Goal: Information Seeking & Learning: Find specific fact

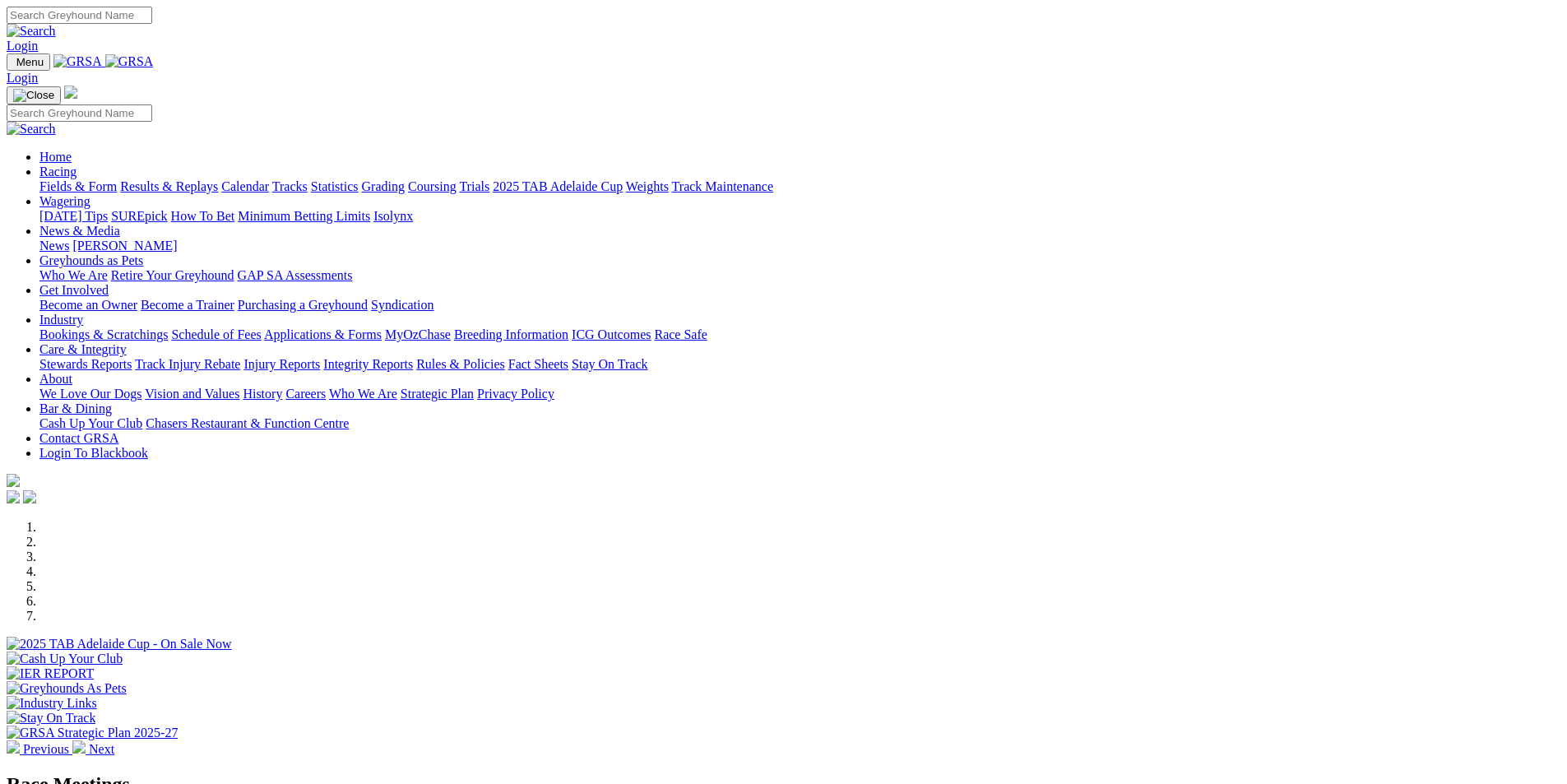
scroll to position [329, 0]
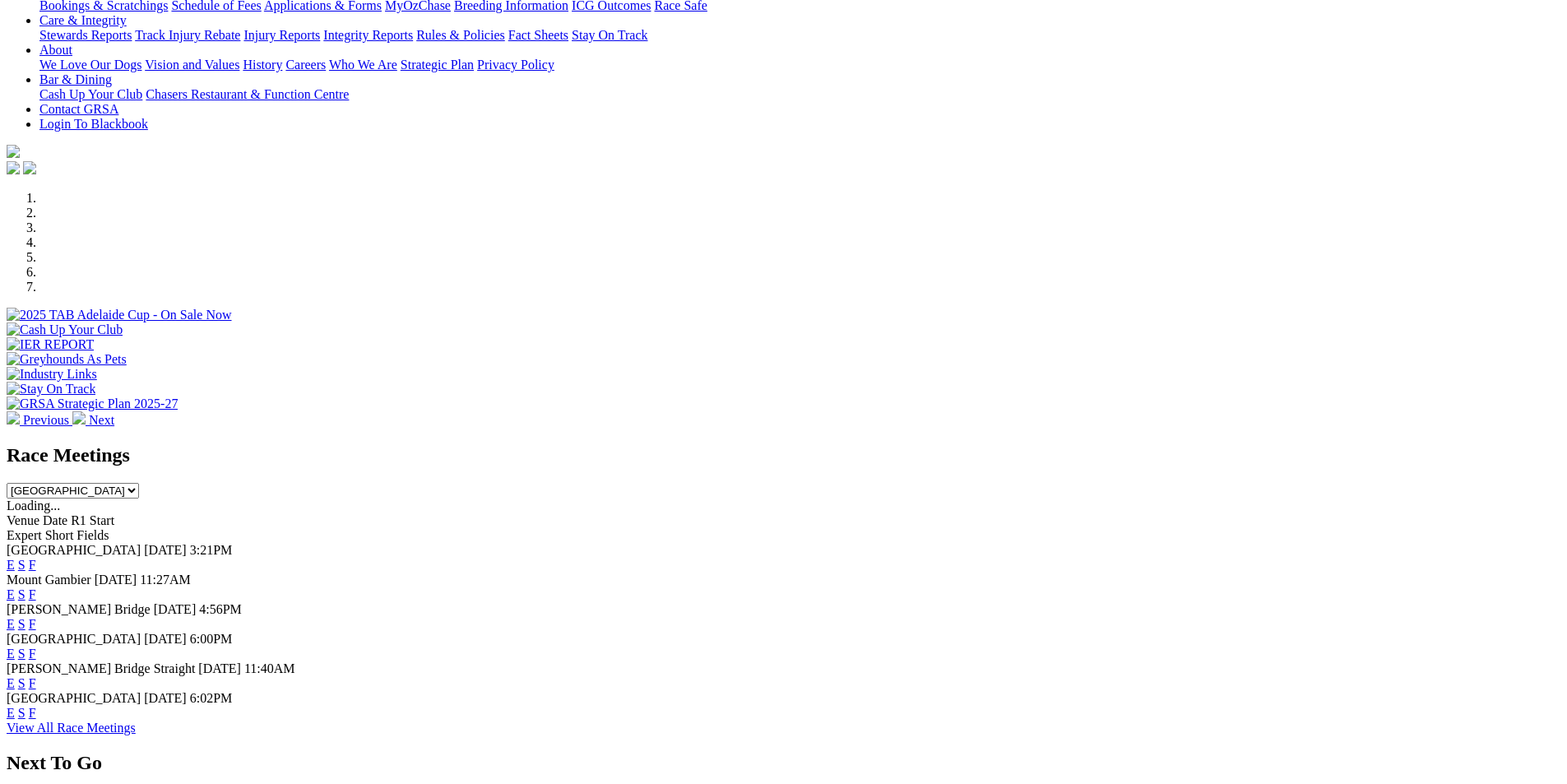
click at [139, 483] on select "South Australia New South Wales Northern Territory Queensland Tasmania Victoria…" at bounding box center [72, 490] width 132 height 16
select select "QLD"
click at [139, 483] on select "South Australia New South Wales Northern Territory Queensland Tasmania Victoria…" at bounding box center [72, 490] width 132 height 16
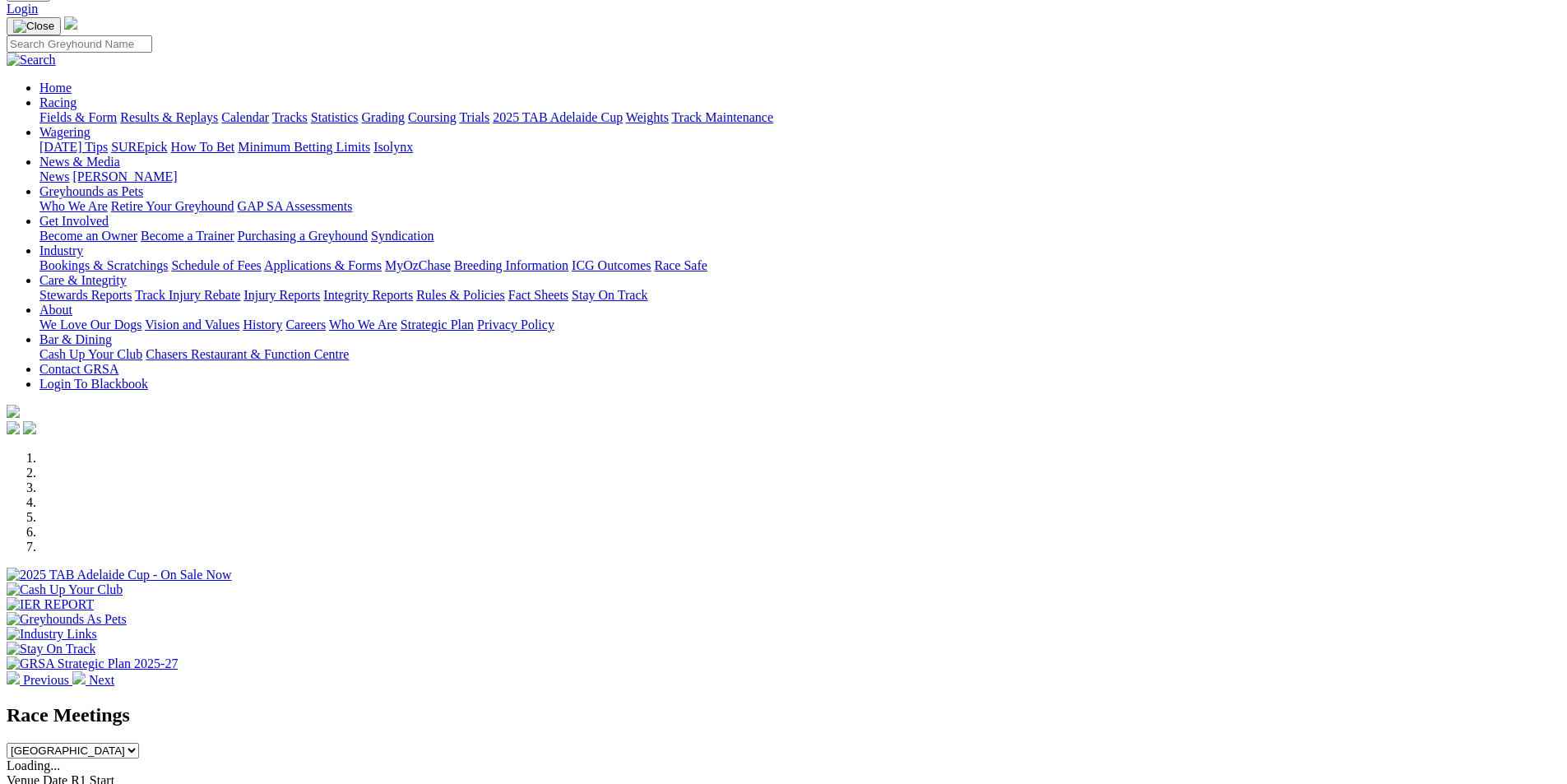
scroll to position [0, 0]
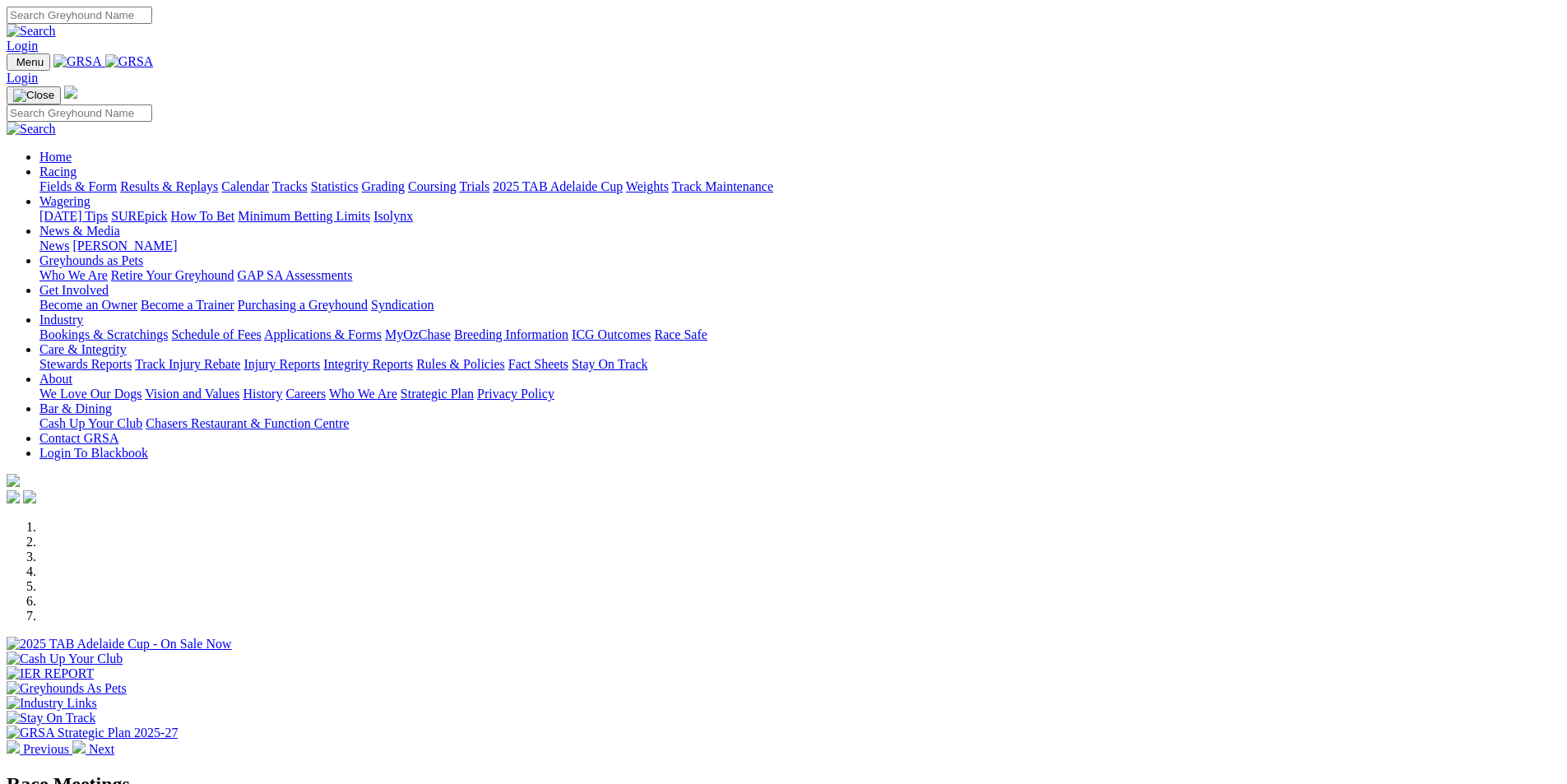
click at [77, 165] on link "Racing" at bounding box center [57, 171] width 37 height 14
click at [218, 179] on link "Results & Replays" at bounding box center [169, 186] width 98 height 14
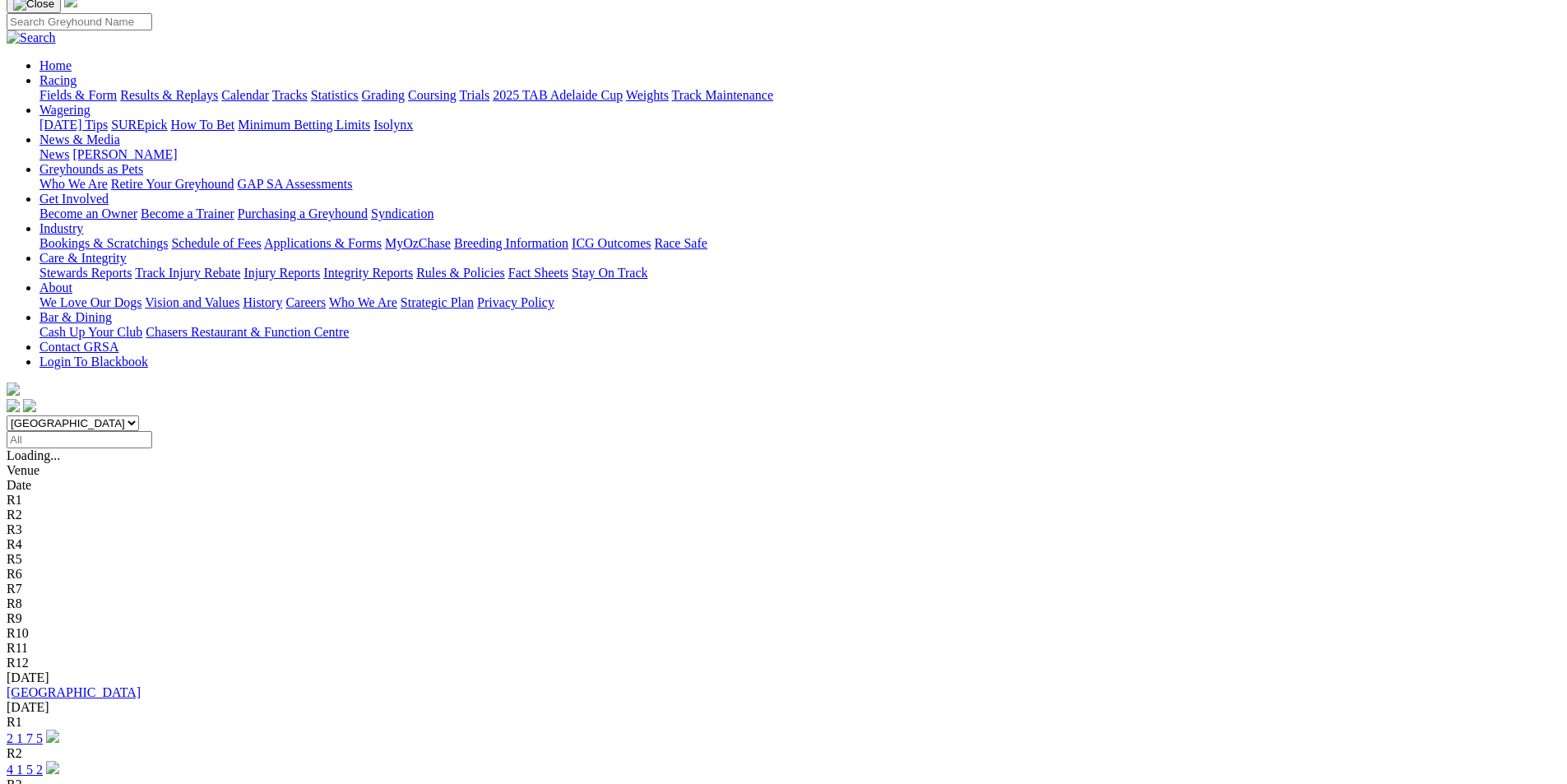
scroll to position [82, 0]
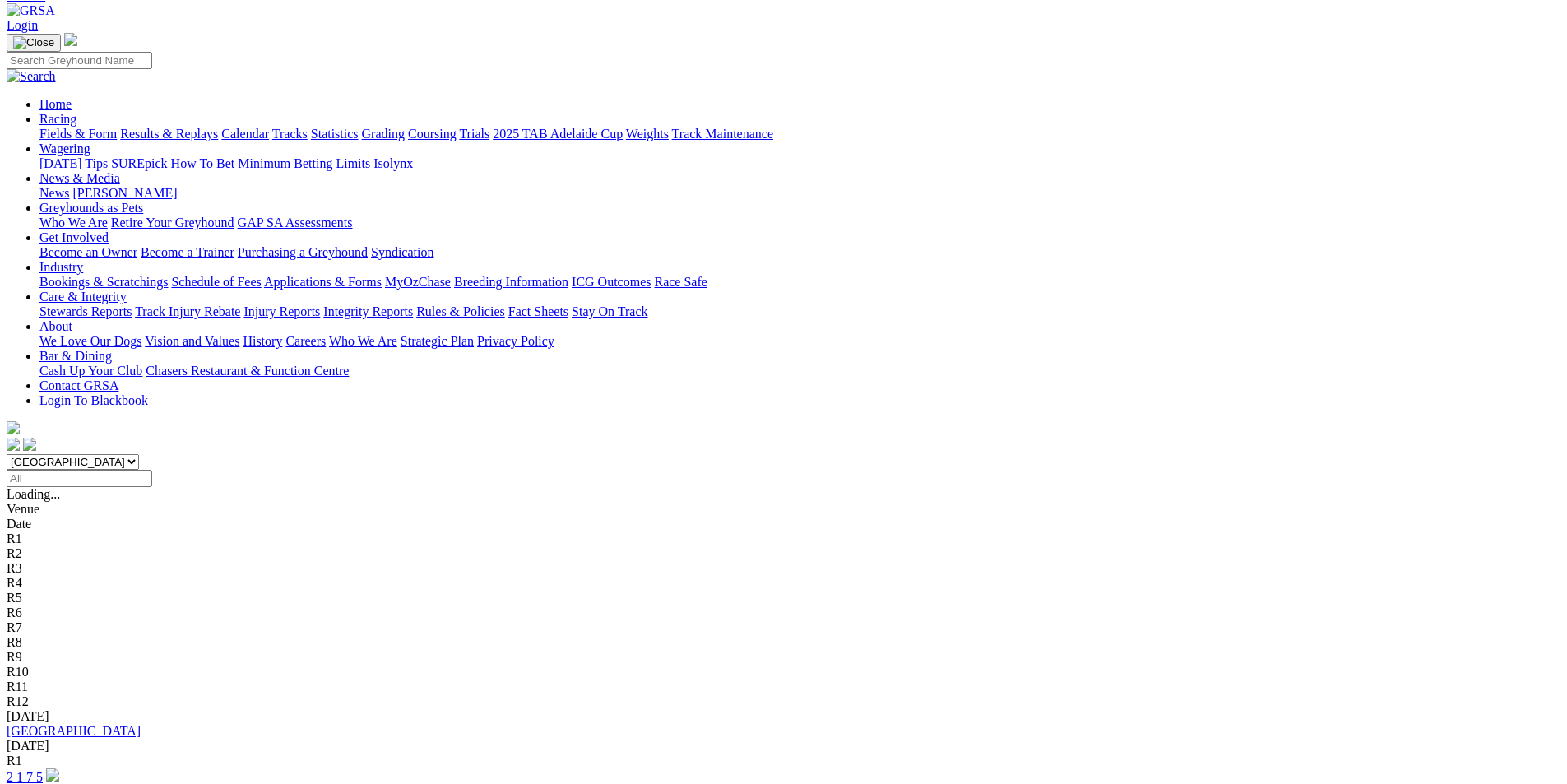
click at [139, 454] on select "South Australia New South Wales Northern Territory Queensland Tasmania Victoria…" at bounding box center [72, 461] width 132 height 16
select select "QLD"
click at [139, 454] on select "South Australia New South Wales Northern Territory Queensland Tasmania Victoria…" at bounding box center [72, 461] width 132 height 16
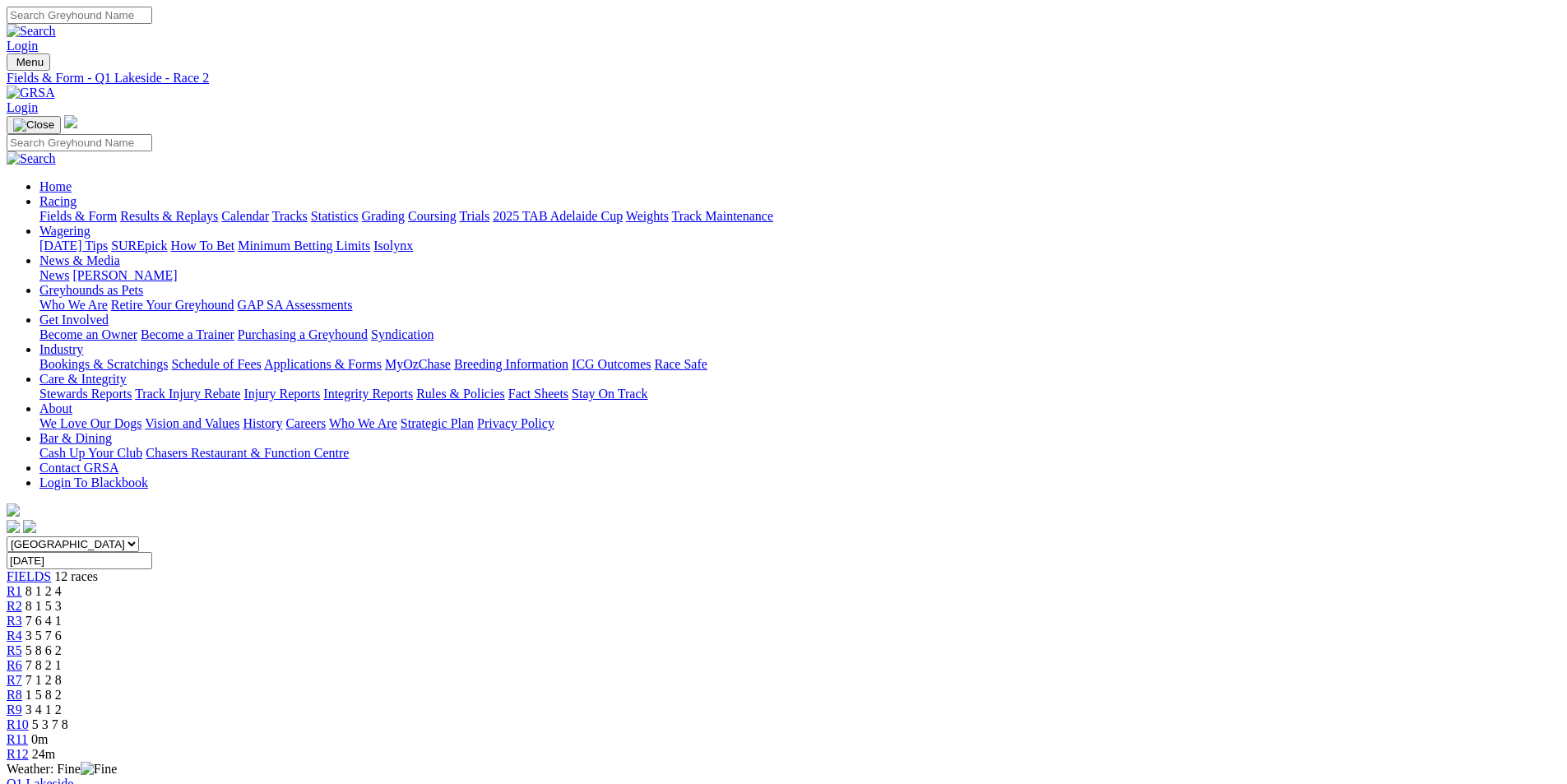
click at [575, 613] on div "R3 7 6 4 1" at bounding box center [784, 621] width 1554 height 15
click at [29, 717] on span "R10" at bounding box center [17, 724] width 22 height 14
click at [22, 687] on link "R8" at bounding box center [14, 694] width 16 height 14
